Goal: Task Accomplishment & Management: Manage account settings

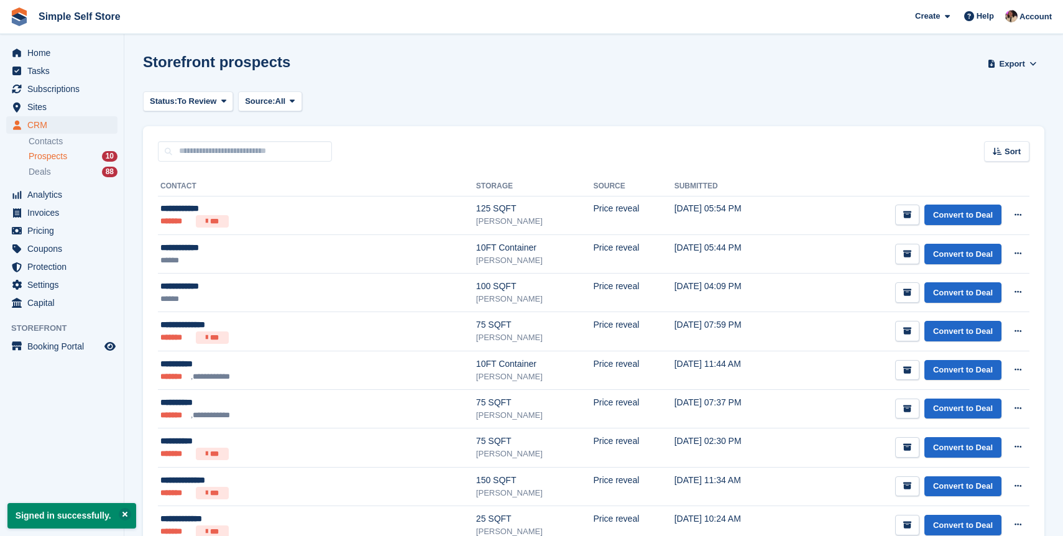
click at [77, 156] on div "Prospects 10" at bounding box center [73, 156] width 89 height 12
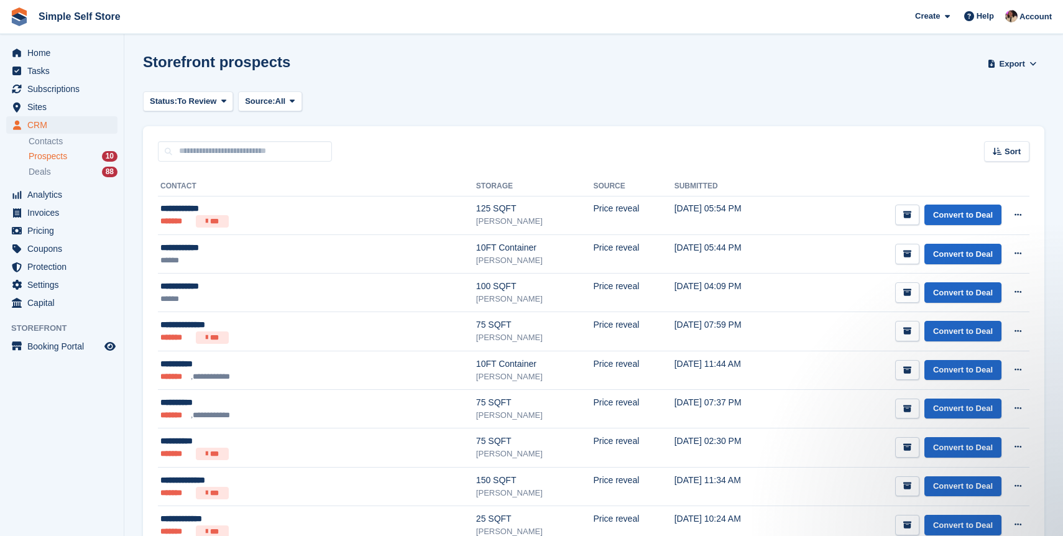
click at [71, 155] on div "Prospects 10" at bounding box center [73, 156] width 89 height 12
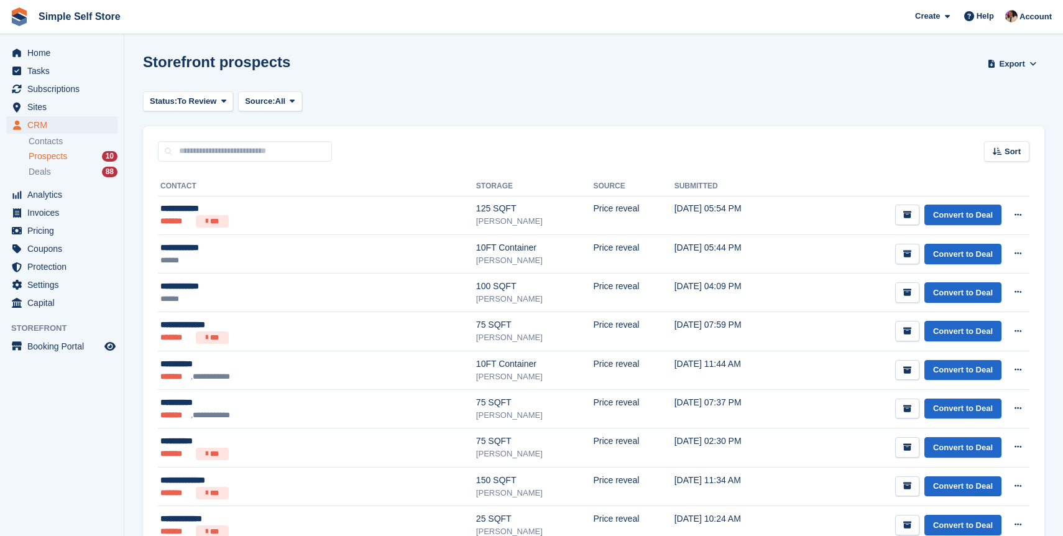
click at [71, 155] on div "Prospects 10" at bounding box center [73, 156] width 89 height 12
click at [64, 52] on span "Home" at bounding box center [64, 52] width 75 height 17
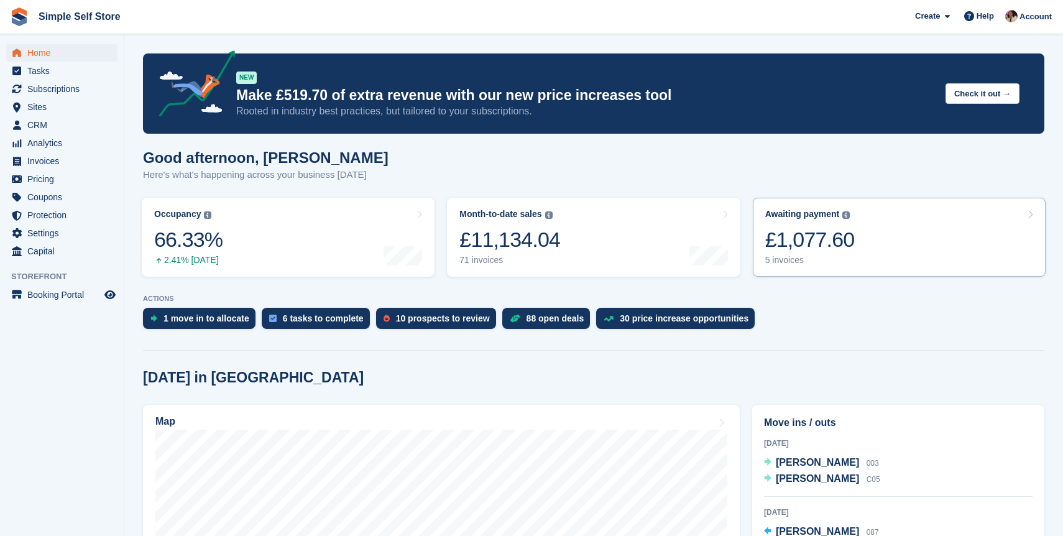
click at [818, 248] on div "£1,077.60" at bounding box center [809, 239] width 89 height 25
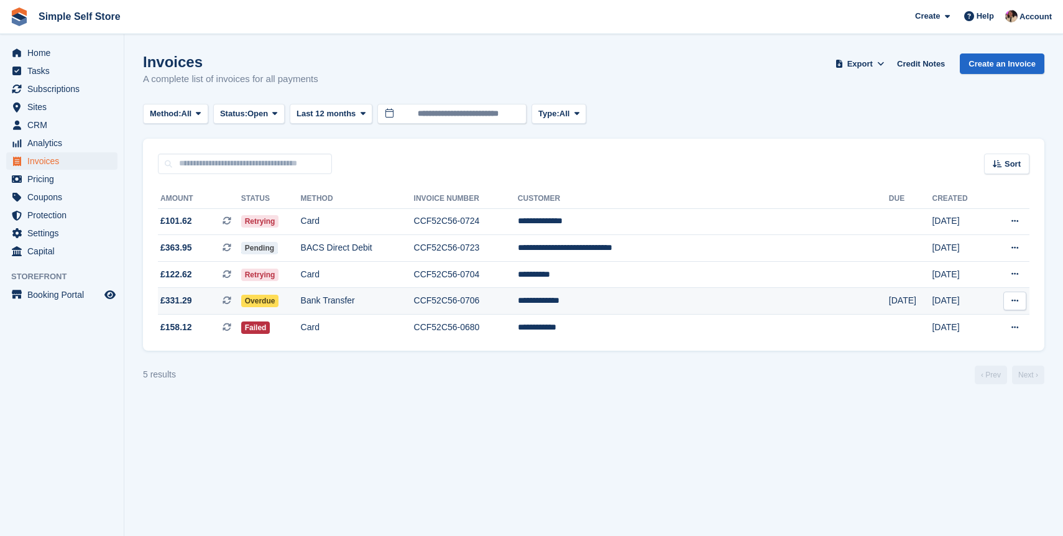
click at [222, 304] on span "£331.29 This is a recurring subscription invoice." at bounding box center [199, 300] width 83 height 13
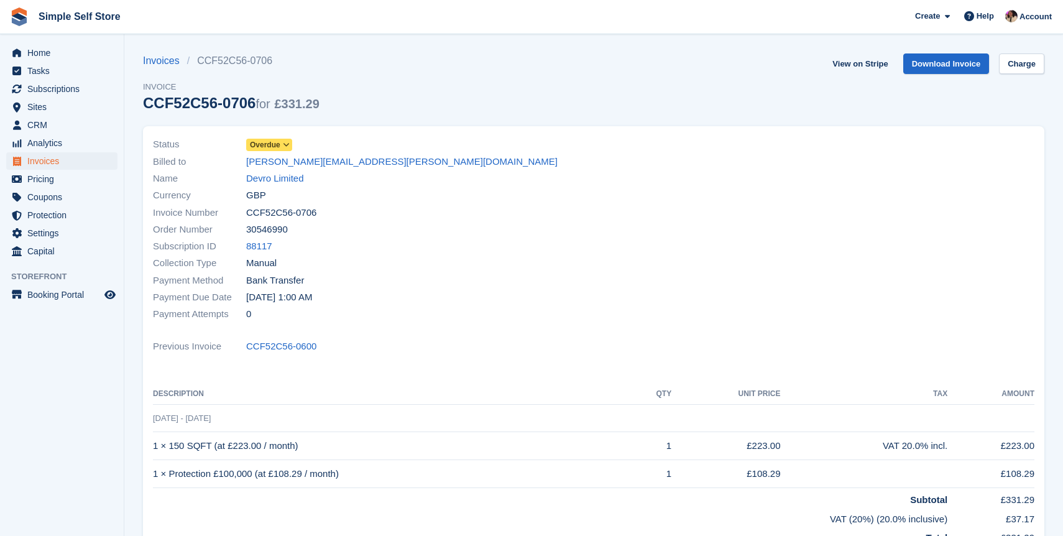
click at [278, 147] on span "Overdue" at bounding box center [265, 144] width 30 height 11
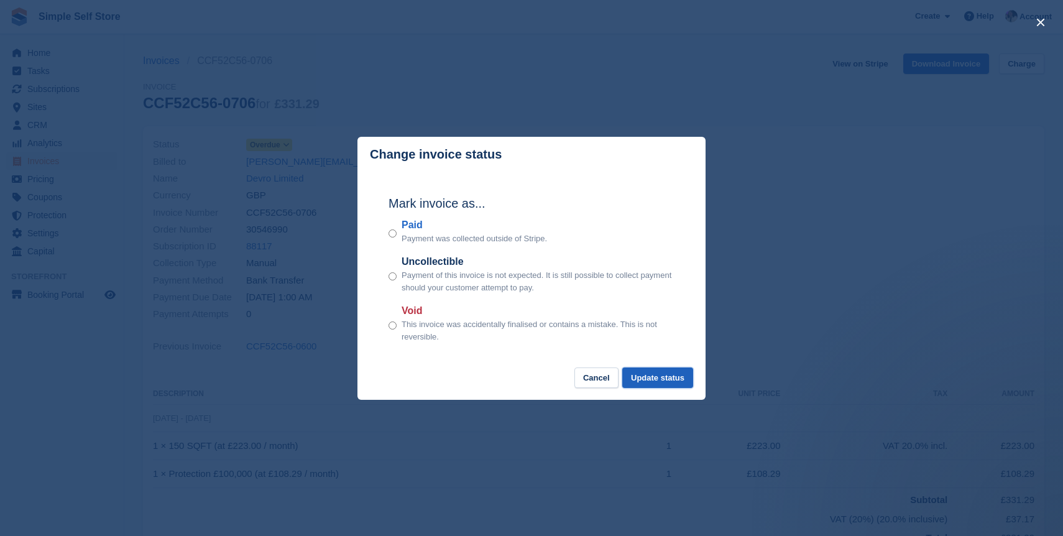
click at [652, 382] on button "Update status" at bounding box center [657, 377] width 71 height 21
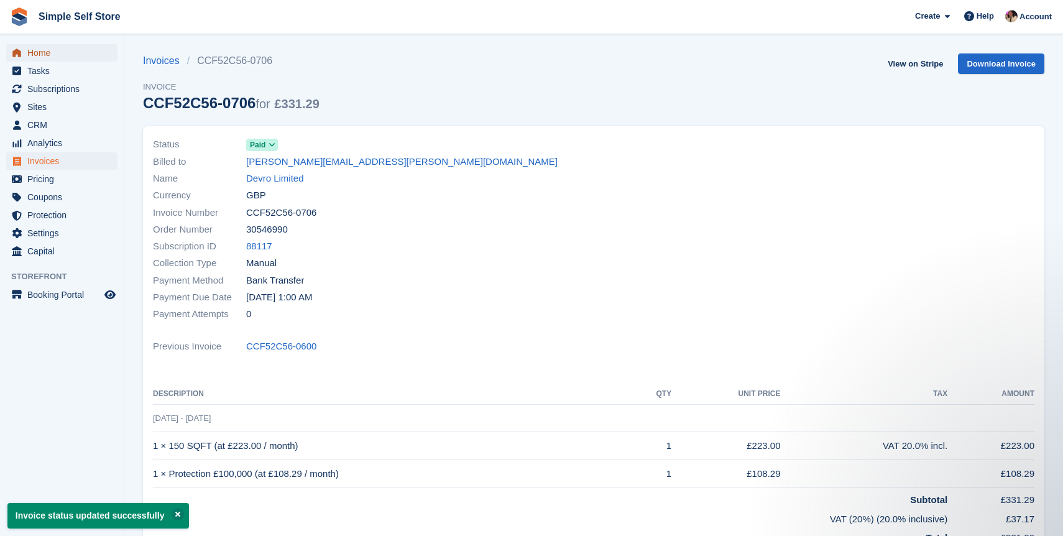
click at [35, 54] on span "Home" at bounding box center [64, 52] width 75 height 17
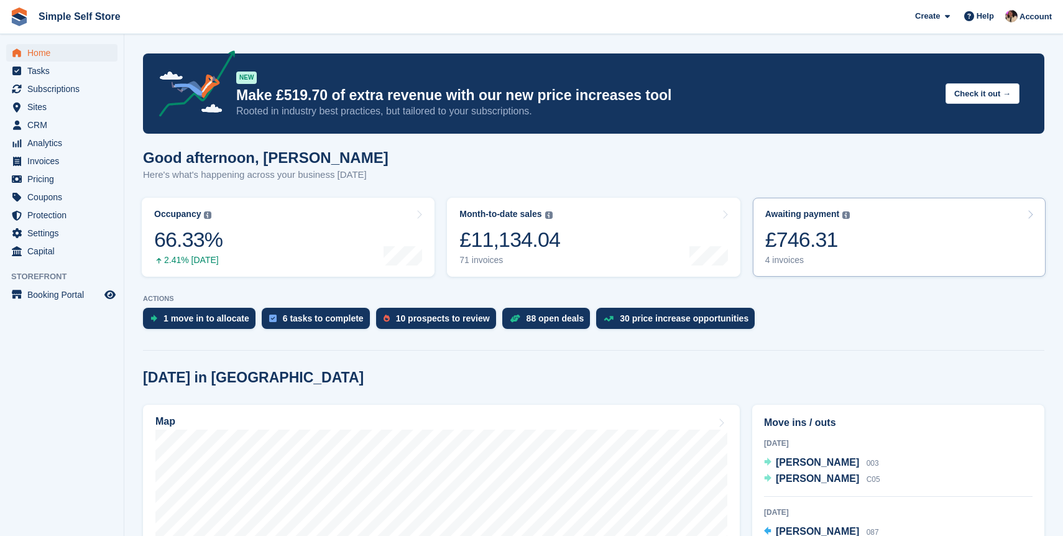
click at [807, 264] on div "4 invoices" at bounding box center [807, 260] width 85 height 11
